Goal: Find specific page/section: Find specific page/section

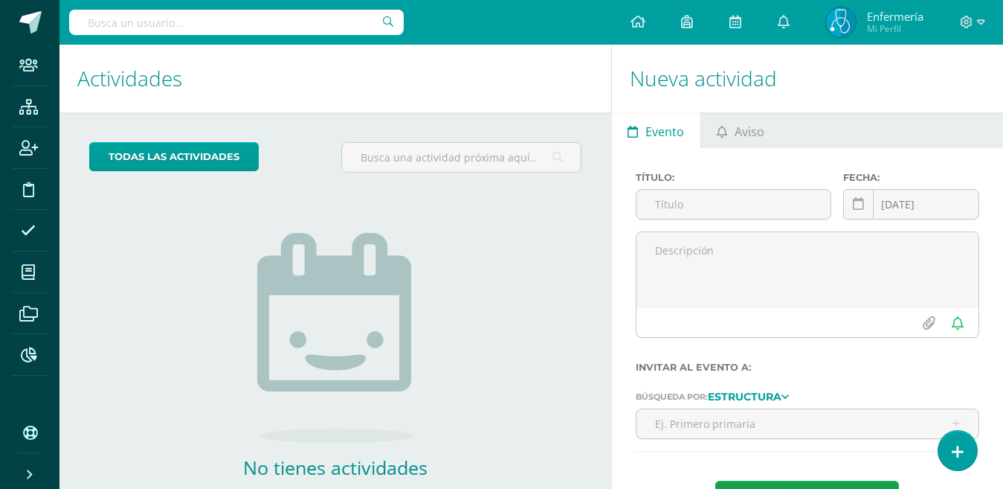
click at [143, 22] on input "text" at bounding box center [236, 22] width 335 height 25
type input "Luciano"
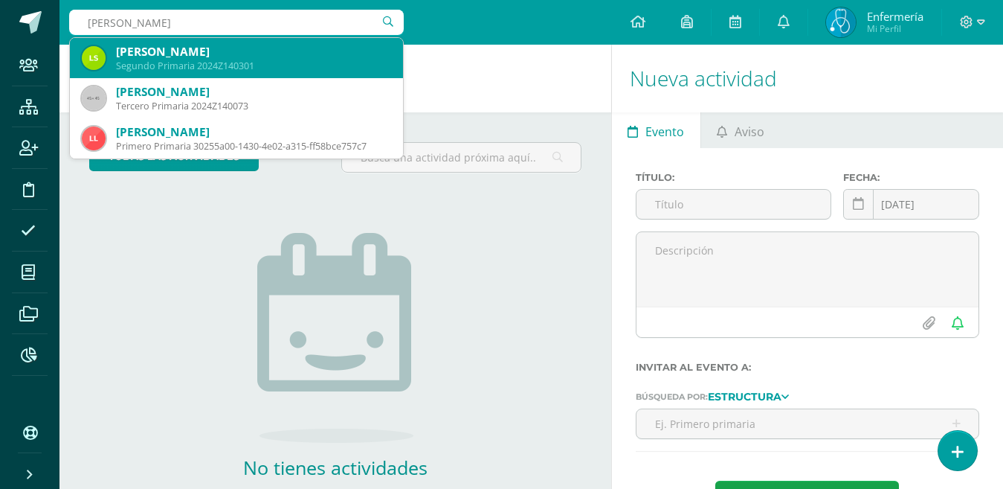
click at [274, 61] on div "Segundo Primaria 2024Z140301" at bounding box center [253, 65] width 275 height 13
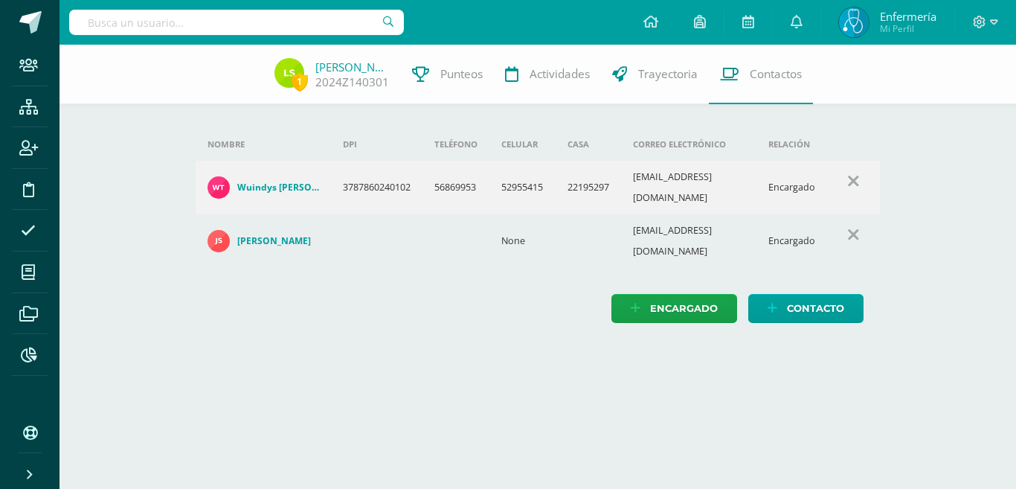
click at [468, 352] on html "Staff Estructura Inscripción Disciplina Asistencia Mis cursos Archivos Reportes…" at bounding box center [508, 176] width 1016 height 352
click at [164, 17] on input "text" at bounding box center [236, 22] width 335 height 25
type input "archila rodas"
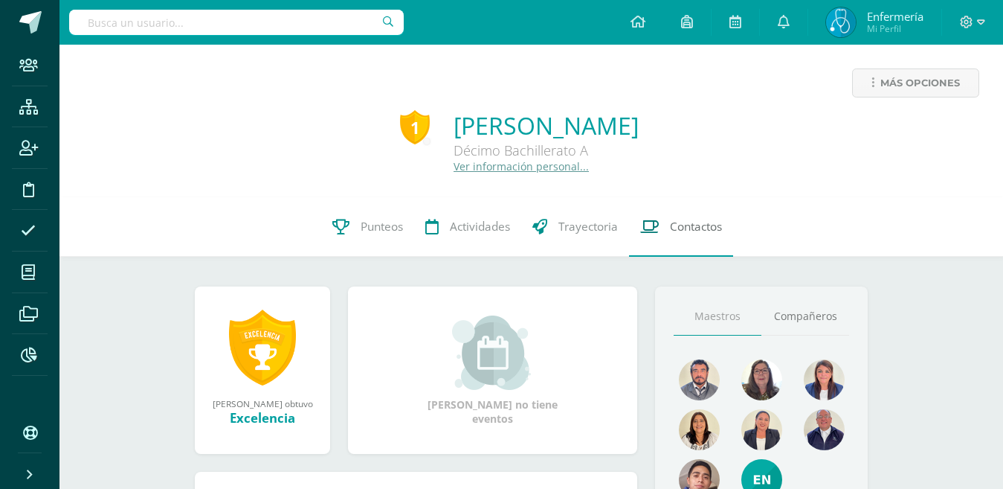
click at [701, 227] on span "Contactos" at bounding box center [696, 227] width 52 height 16
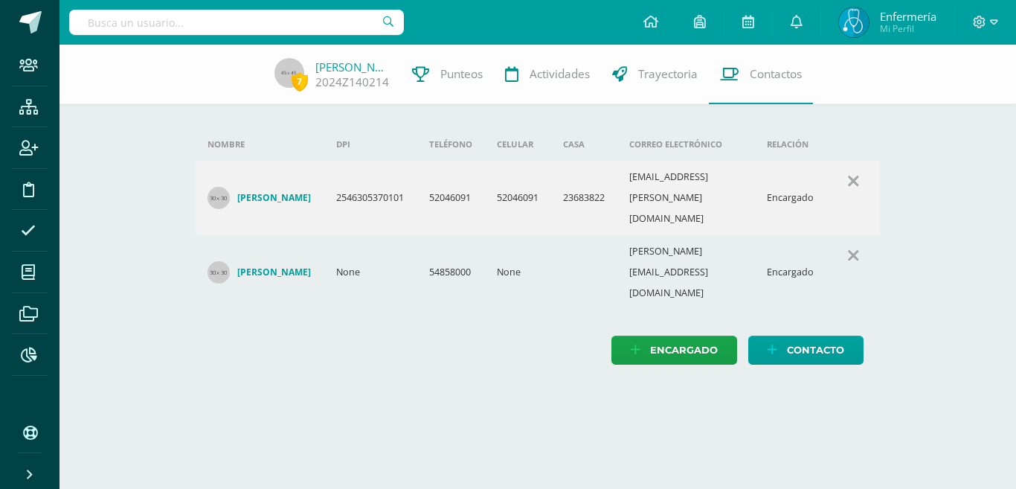
click at [852, 364] on html "Staff Estructura Inscripción Disciplina Asistencia Mis cursos Archivos Reportes…" at bounding box center [508, 197] width 1016 height 394
click at [329, 65] on link "[PERSON_NAME]" at bounding box center [352, 66] width 74 height 15
